Goal: Browse casually: Explore the website without a specific task or goal

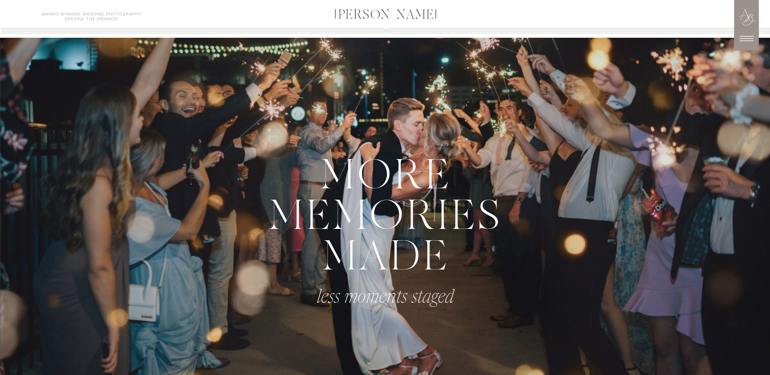
click at [738, 30] on icon at bounding box center [746, 38] width 20 height 20
click at [740, 35] on icon at bounding box center [746, 38] width 20 height 20
click at [758, 43] on div at bounding box center [746, 25] width 25 height 51
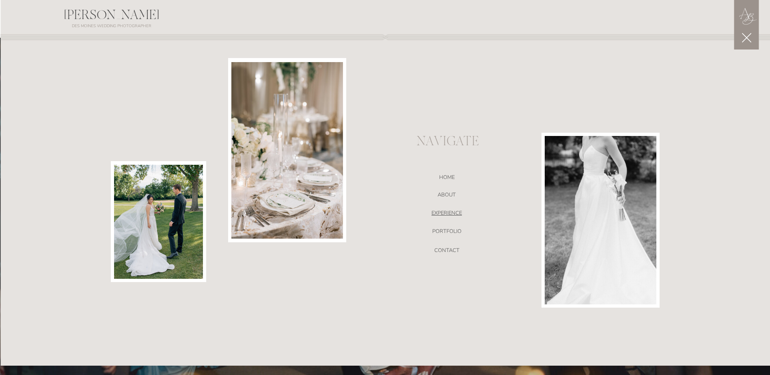
click at [455, 213] on nav "EXPERIENCE" at bounding box center [447, 214] width 172 height 8
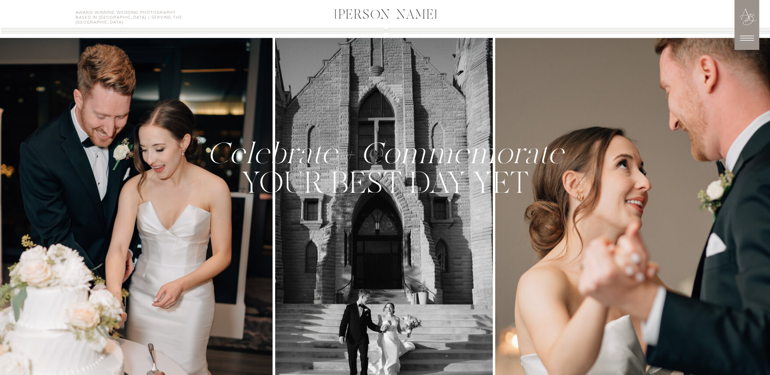
click at [708, 248] on div at bounding box center [670, 225] width 351 height 375
click at [730, 243] on div at bounding box center [670, 225] width 351 height 375
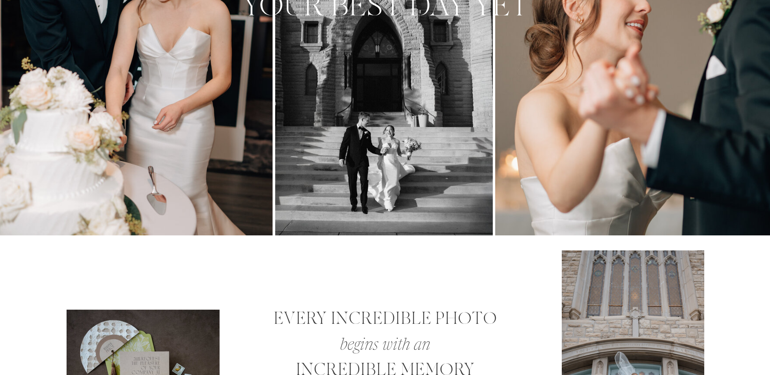
scroll to position [325, 0]
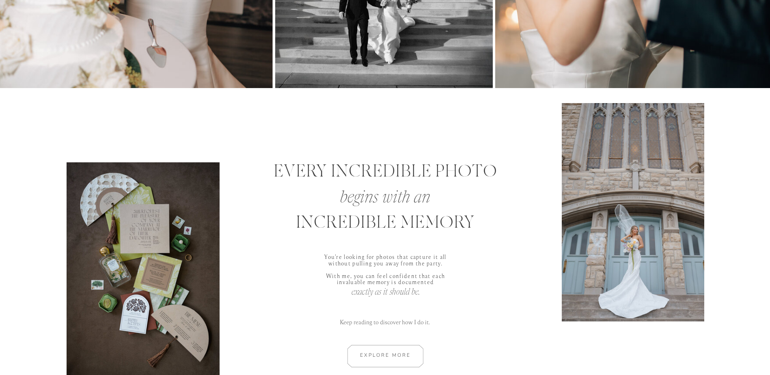
click at [577, 242] on div at bounding box center [633, 212] width 142 height 218
click at [153, 250] on div at bounding box center [143, 271] width 153 height 218
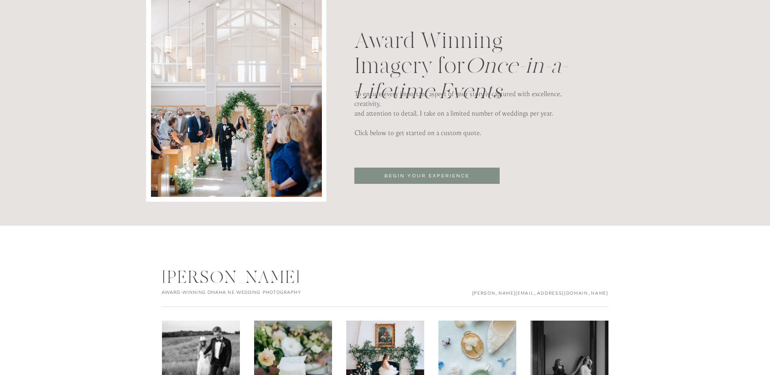
scroll to position [2835, 0]
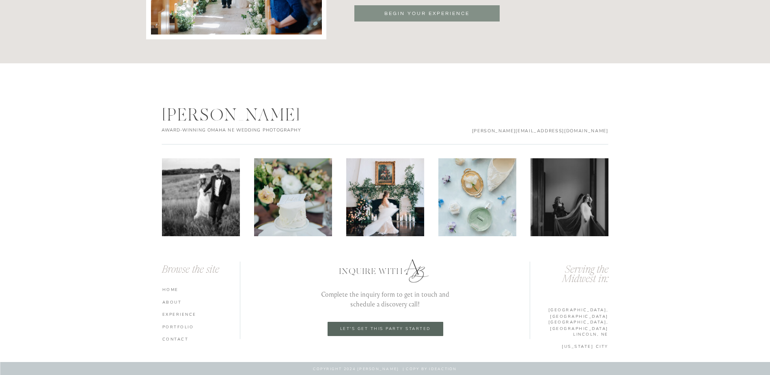
click at [179, 326] on nav "portfolio" at bounding box center [202, 327] width 80 height 6
